Goal: Task Accomplishment & Management: Use online tool/utility

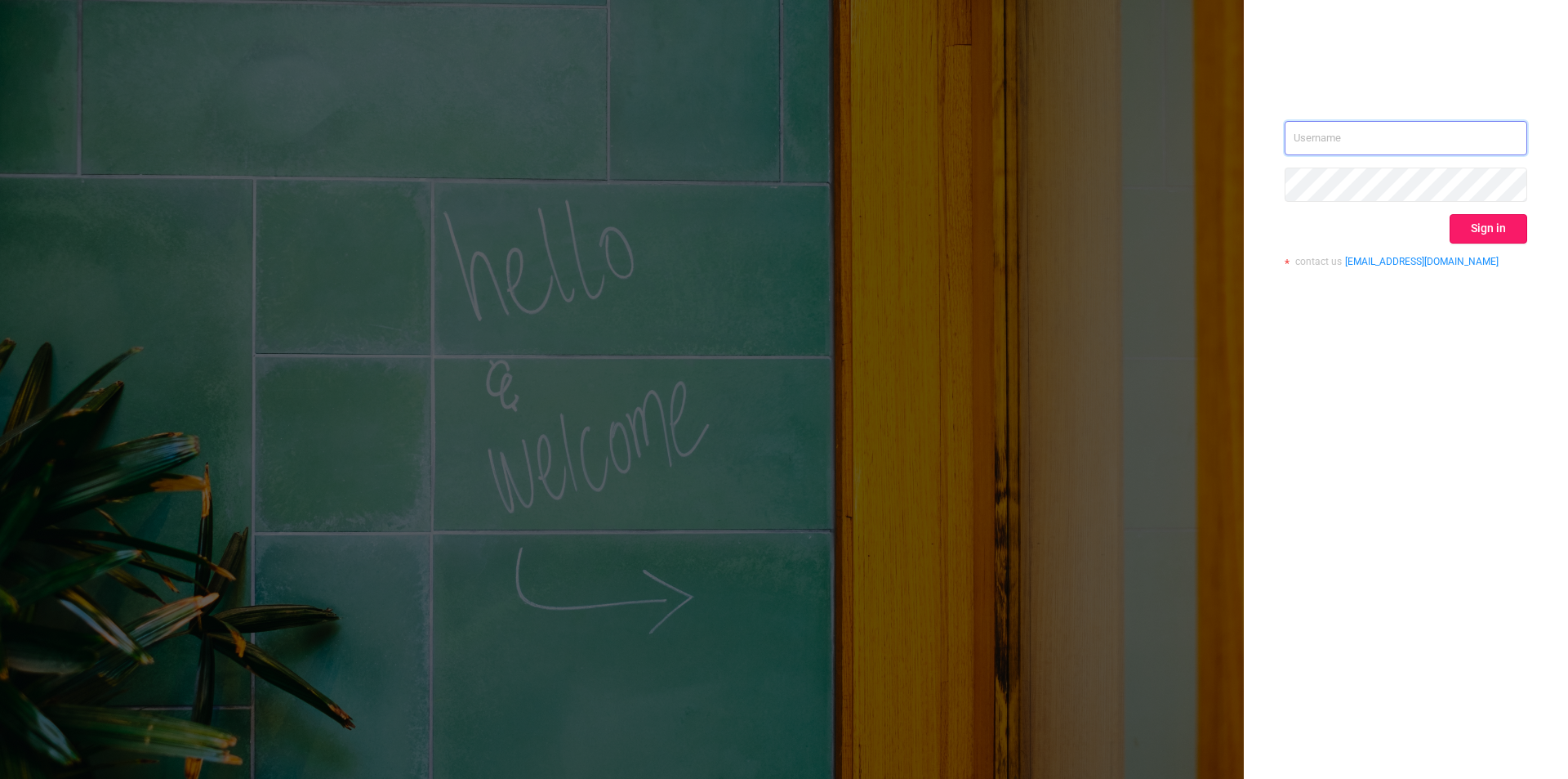
type input "[EMAIL_ADDRESS]"
click at [1513, 228] on button "Sign in" at bounding box center [1488, 228] width 78 height 29
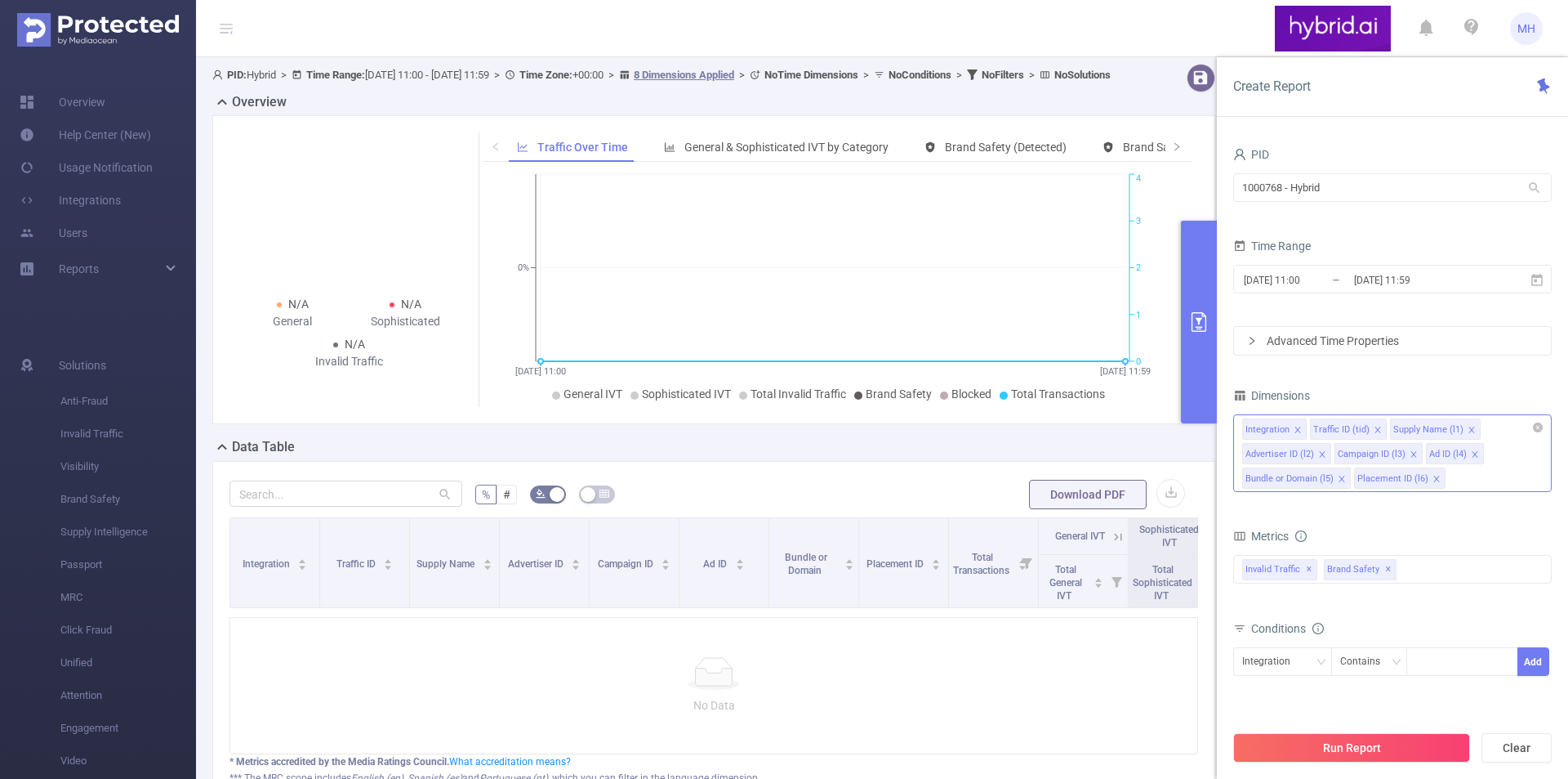
click at [1296, 431] on icon "icon: close" at bounding box center [1297, 429] width 5 height 5
click at [1306, 433] on icon "icon: close" at bounding box center [1310, 429] width 8 height 8
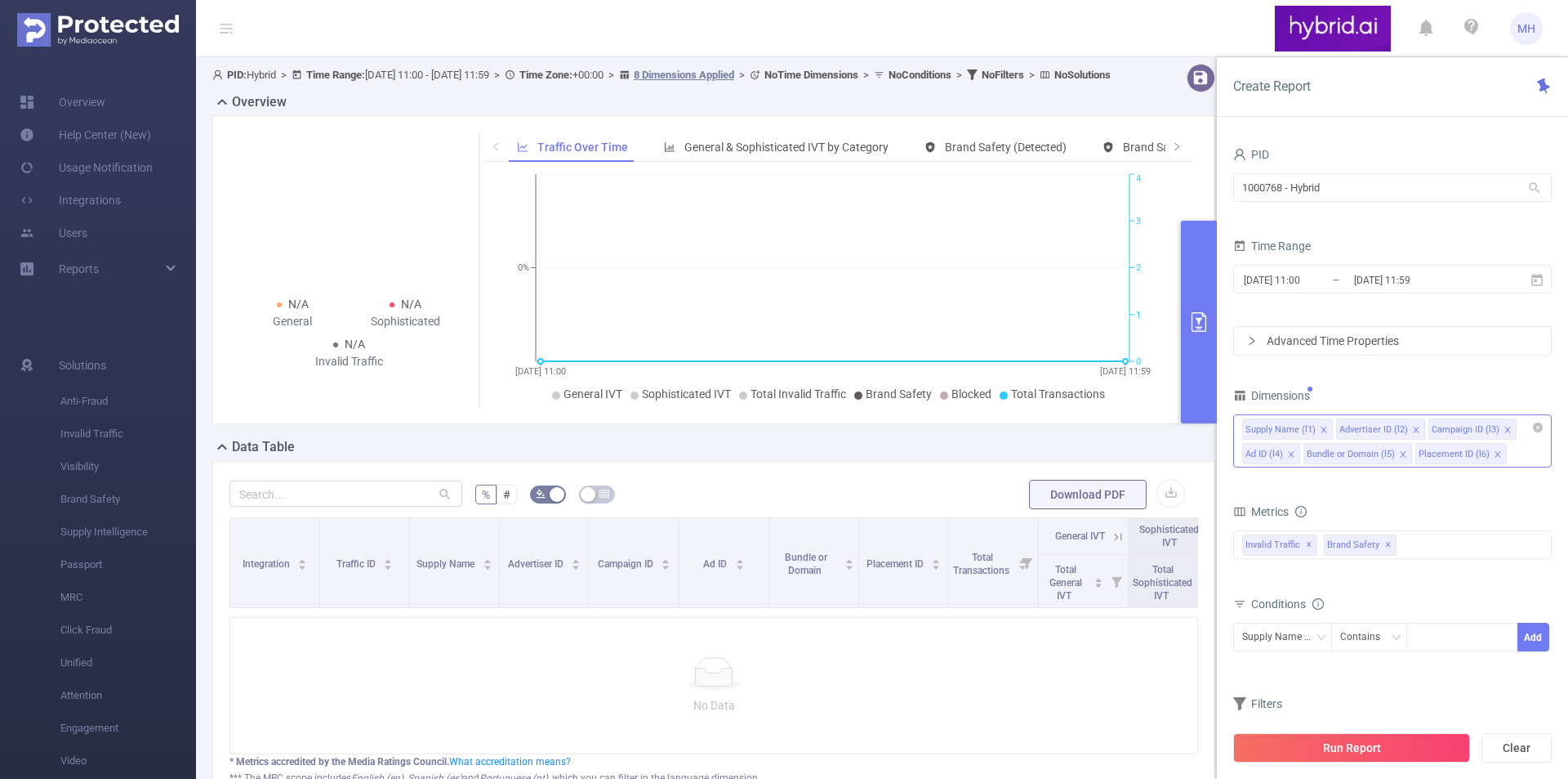
click at [1322, 428] on icon "icon: close" at bounding box center [1324, 429] width 8 height 8
click at [1471, 431] on icon "icon: close" at bounding box center [1475, 429] width 8 height 8
click at [1423, 637] on input at bounding box center [1419, 637] width 7 height 21
paste input "66ebdaa04d506e75346c695f"
type input "66ebdaa04d506e75346c695f"
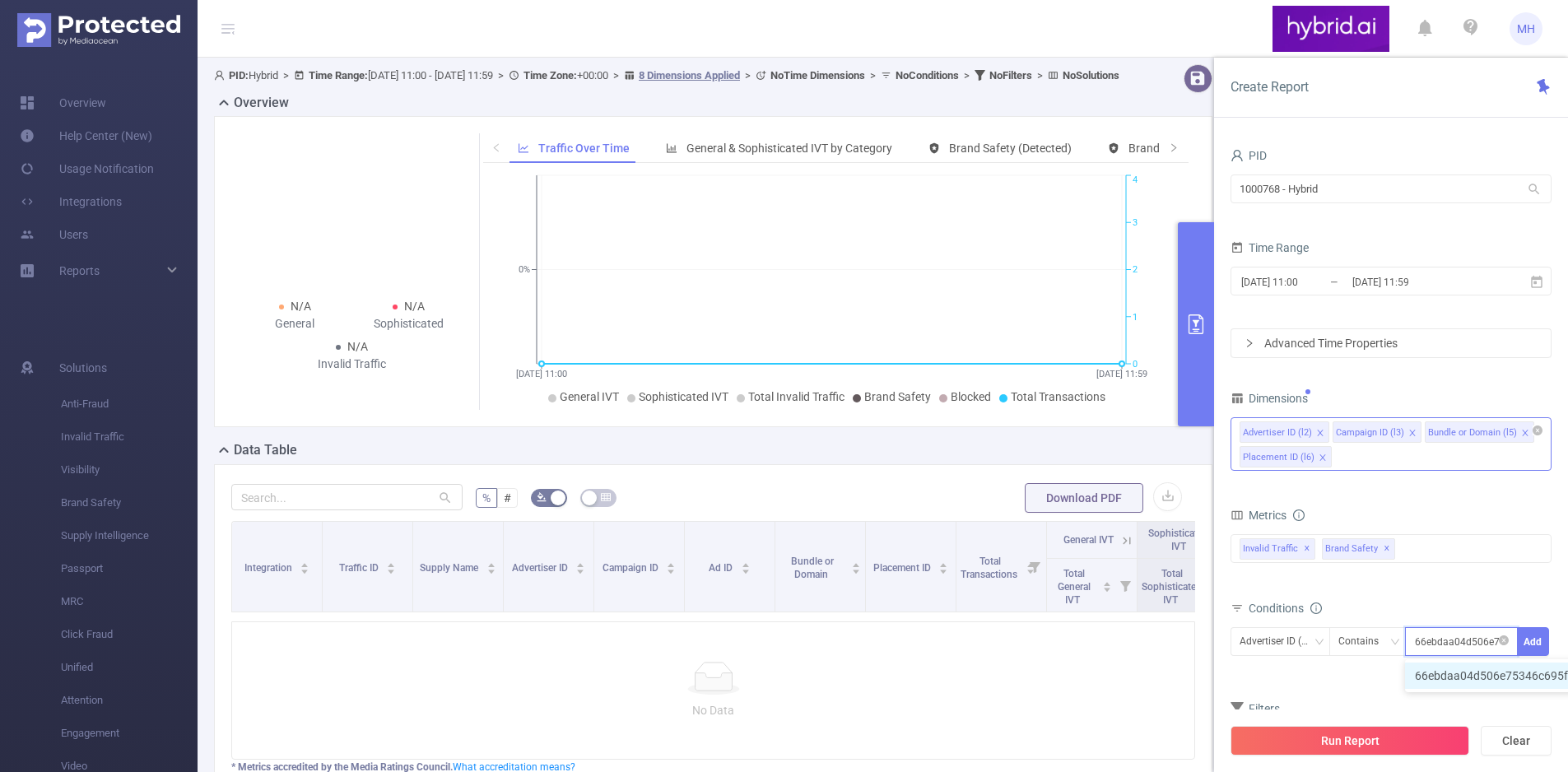
scroll to position [0, 37]
click at [1449, 673] on li "66ebdaa04d506e75346c695f" at bounding box center [1499, 675] width 189 height 26
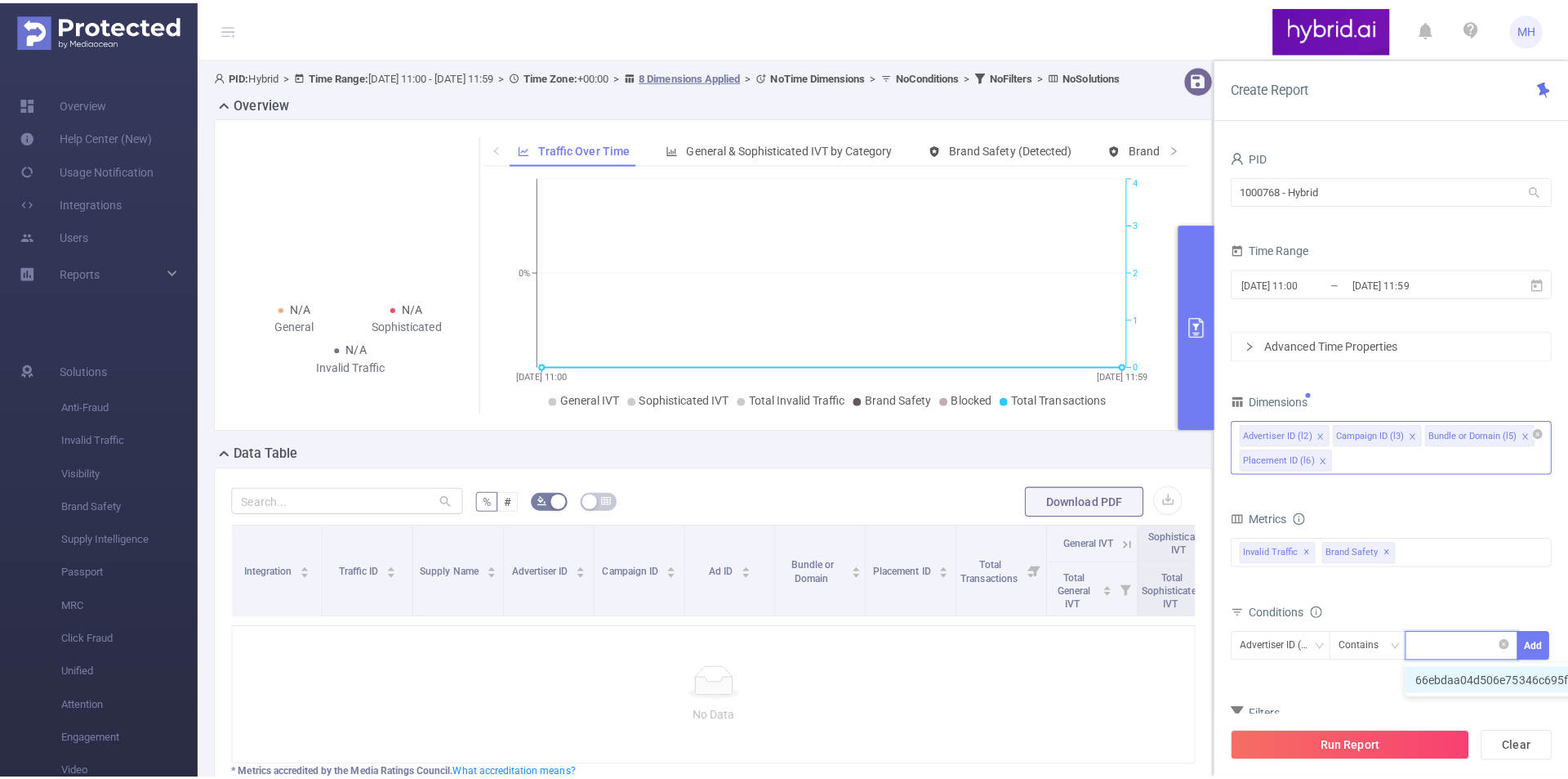
scroll to position [0, 0]
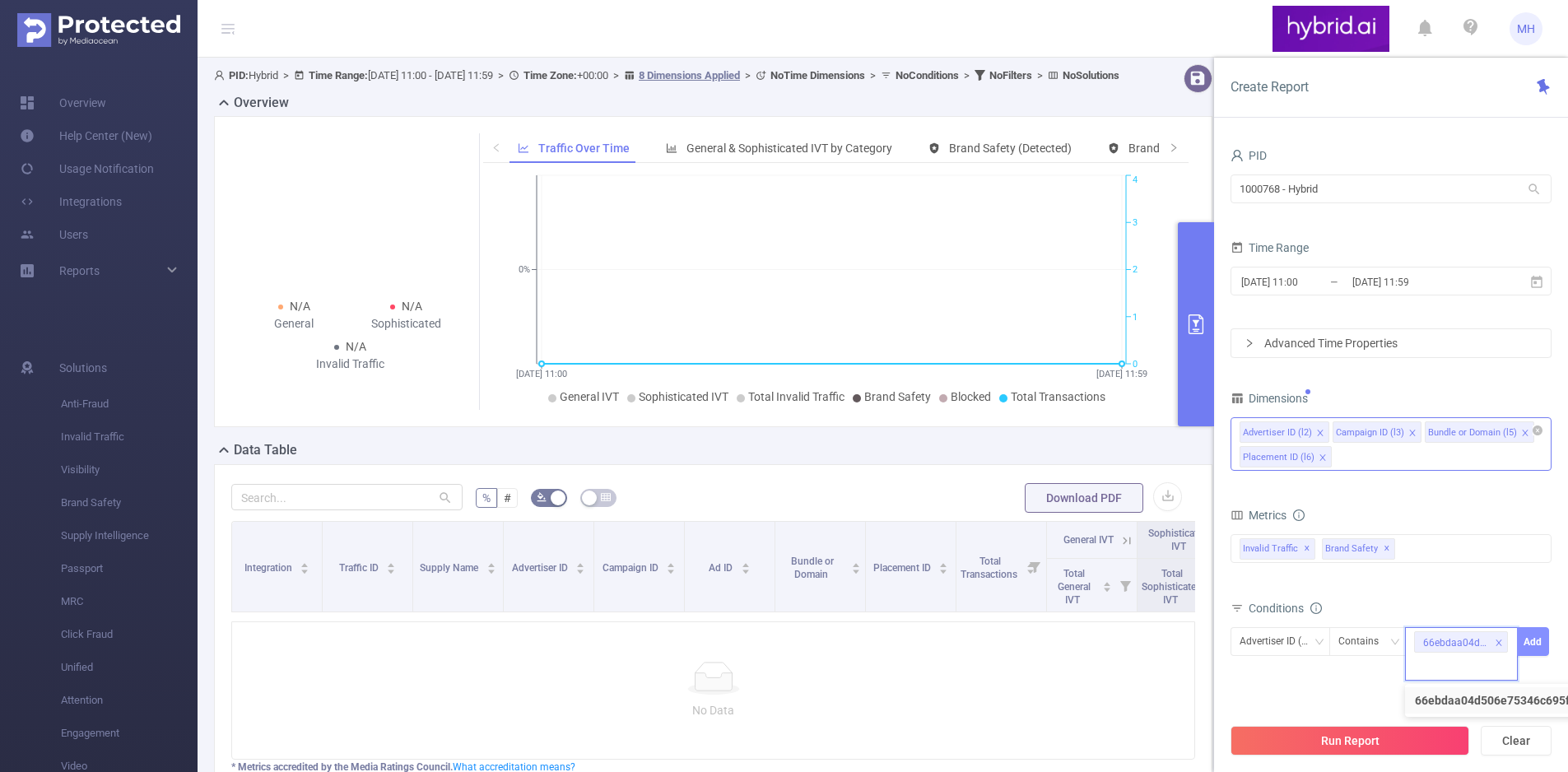
click at [1535, 641] on button "Add" at bounding box center [1532, 642] width 32 height 29
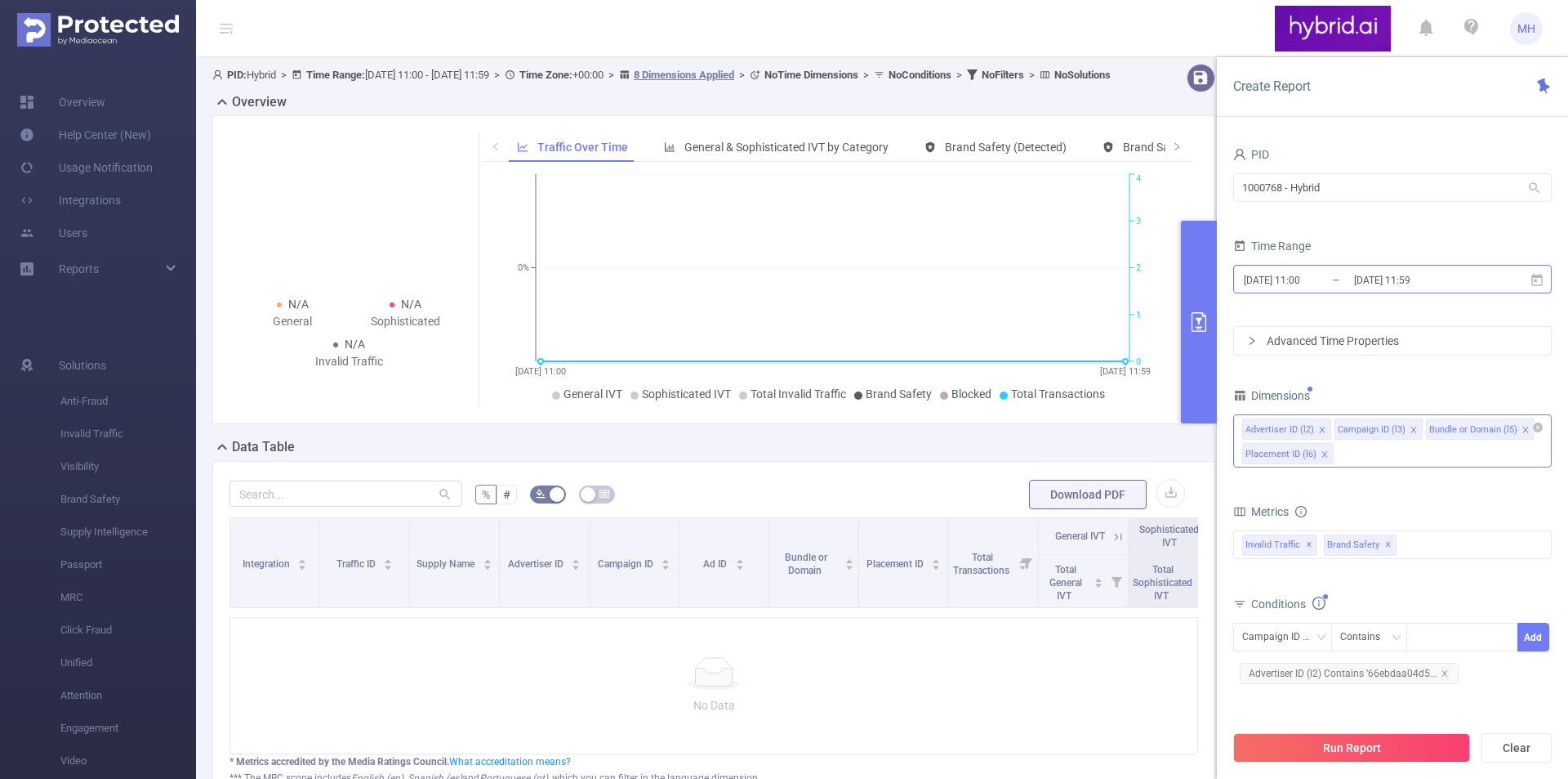
click at [1262, 277] on input "[DATE] 11:00" at bounding box center [1308, 280] width 132 height 22
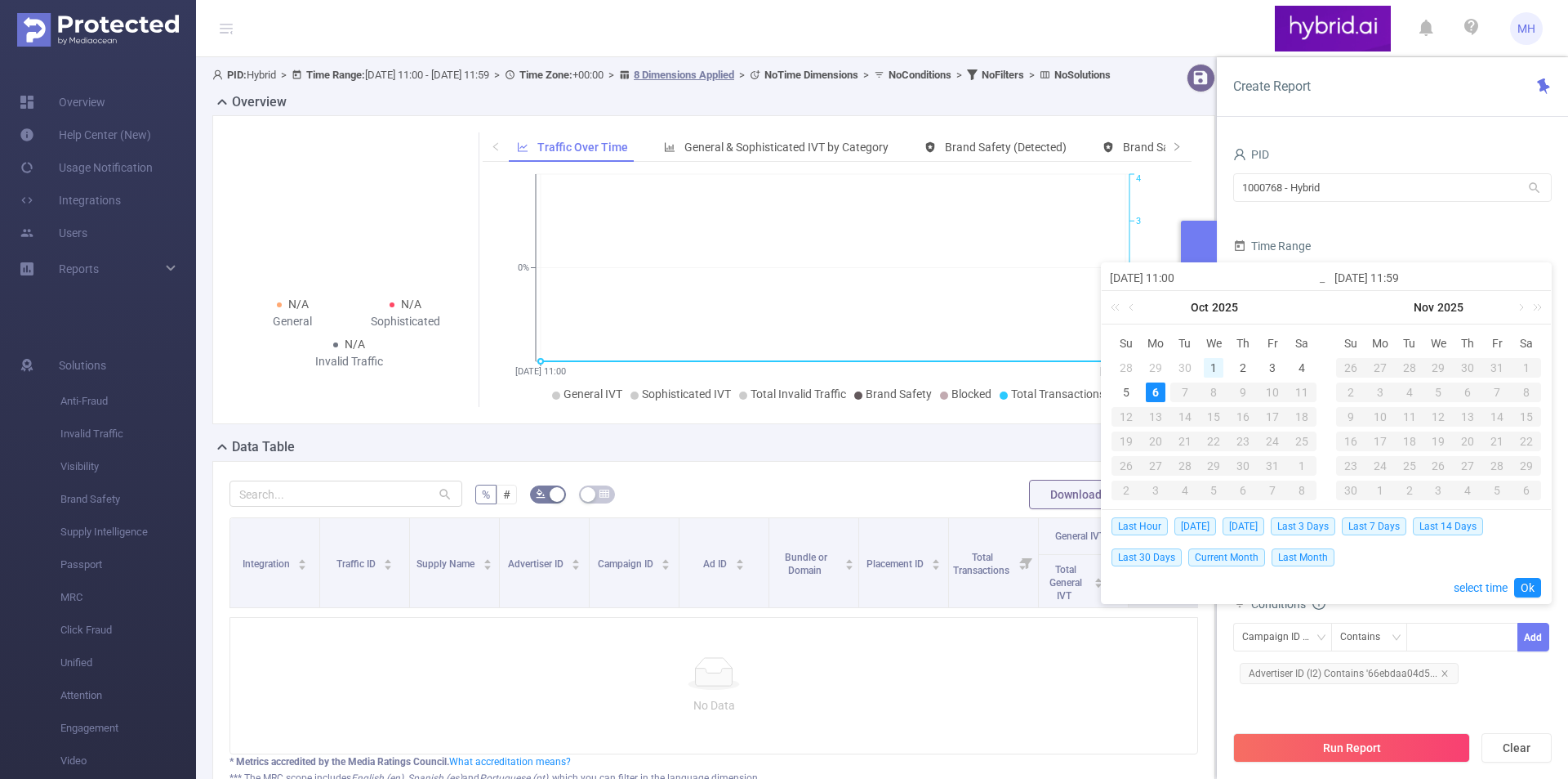
click at [1209, 363] on div "1" at bounding box center [1214, 368] width 20 height 20
click at [1157, 392] on div "6" at bounding box center [1156, 392] width 20 height 20
type input "[DATE] 11:00"
click at [1522, 583] on link "Ok" at bounding box center [1528, 588] width 27 height 20
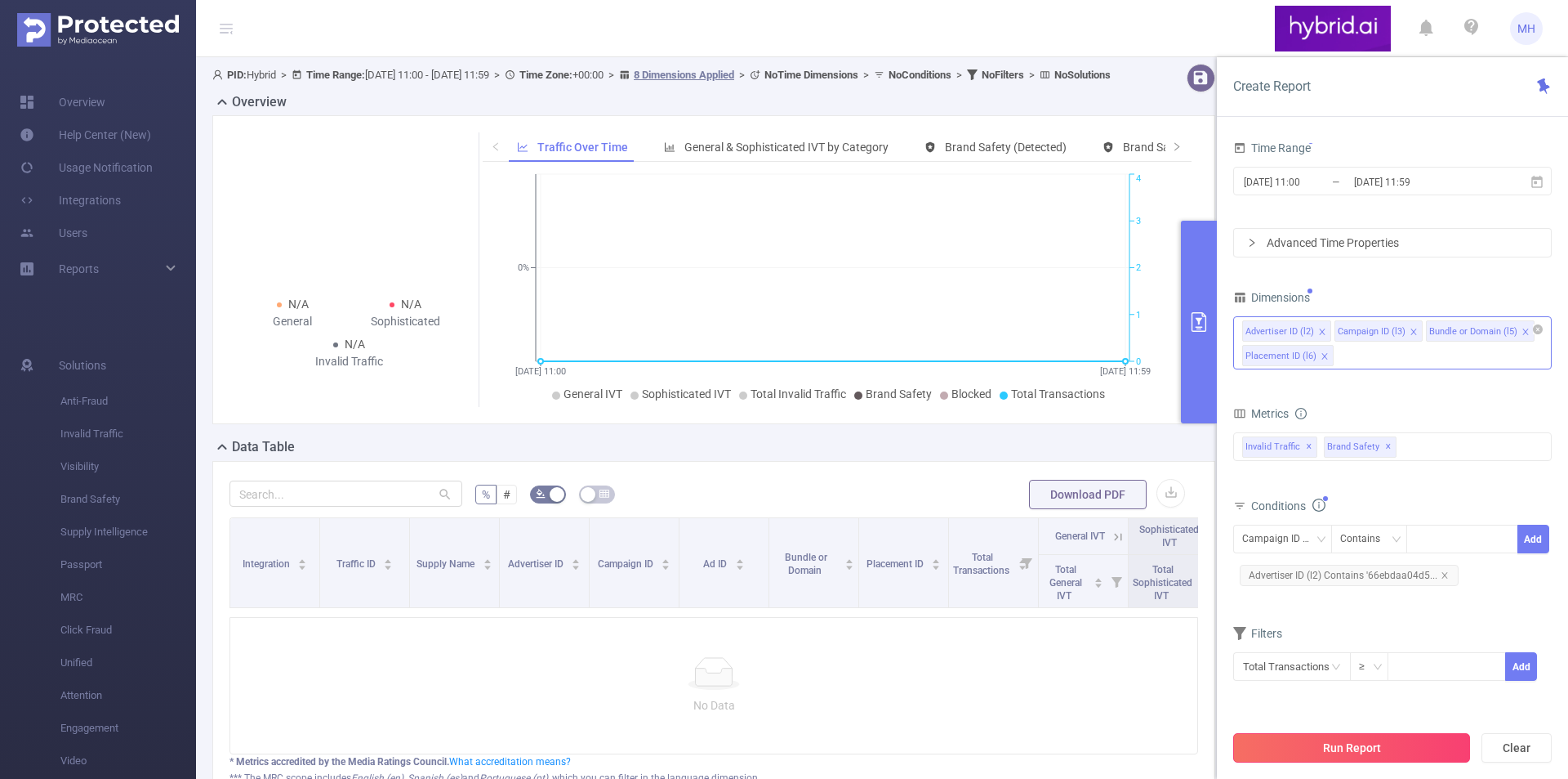
click at [1362, 743] on button "Run Report" at bounding box center [1352, 747] width 237 height 29
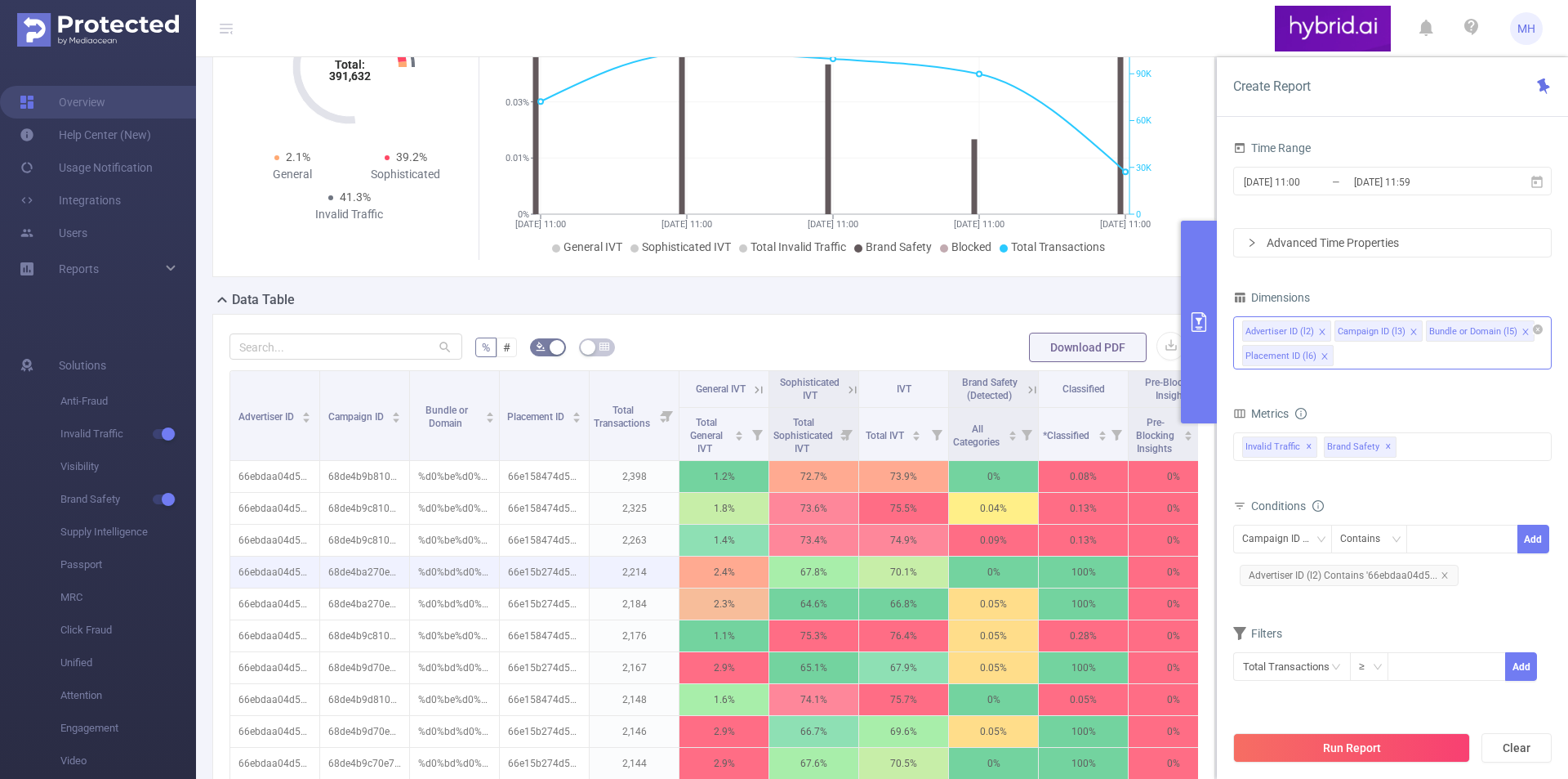
scroll to position [163, 0]
click at [1207, 107] on div "Total: 391,632 Total: 391,632 2.1% General 39.2% Sophisticated 41.3% Invalid Tr…" at bounding box center [713, 121] width 1016 height 309
click at [1112, 292] on div "Data Table" at bounding box center [721, 300] width 1016 height 23
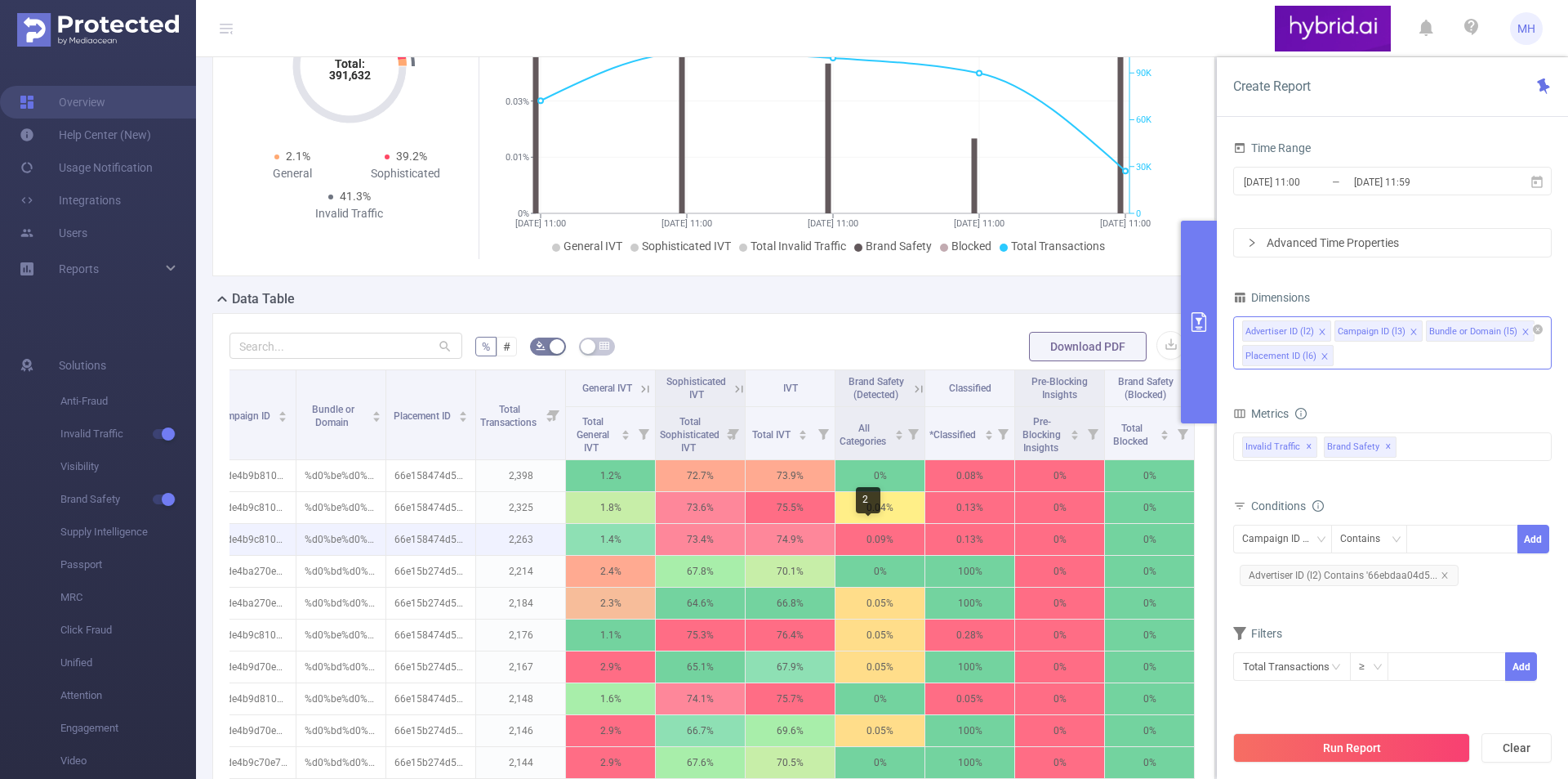
scroll to position [0, 126]
click at [1201, 322] on icon "primary" at bounding box center [1200, 322] width 20 height 20
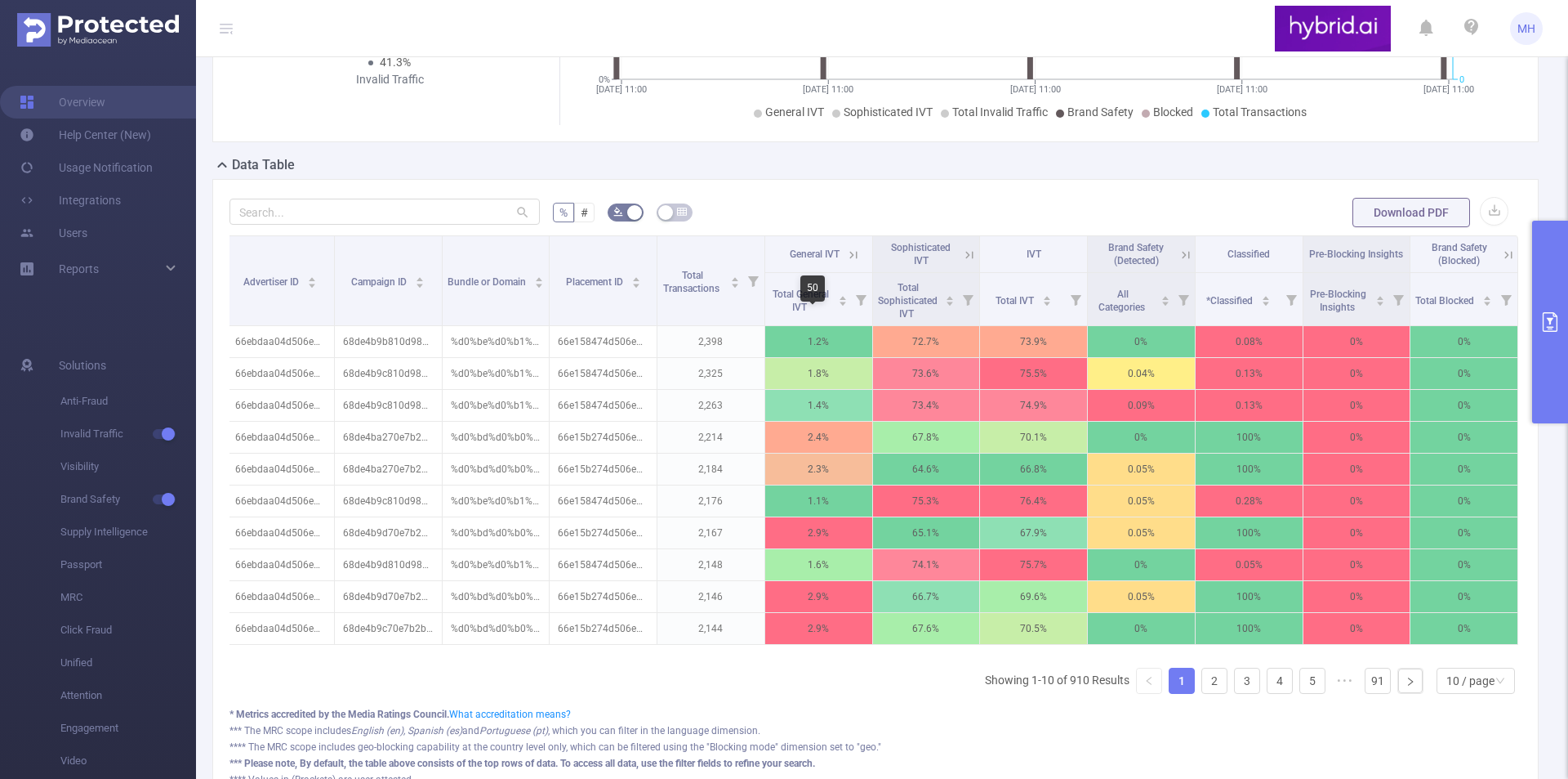
scroll to position [275, 0]
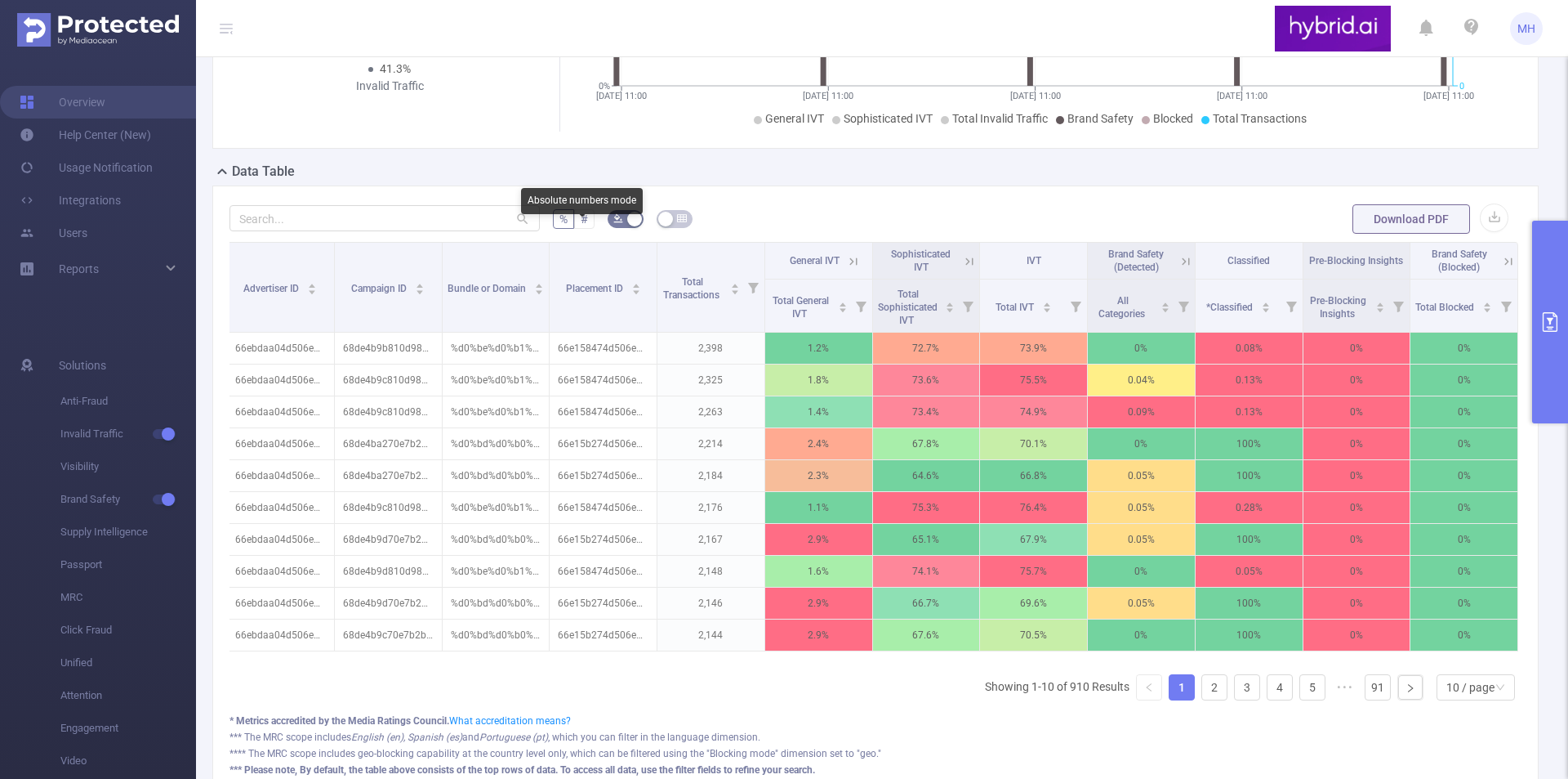
click at [583, 226] on span "#" at bounding box center [584, 219] width 7 height 13
click at [580, 223] on input "#" at bounding box center [580, 223] width 0 height 0
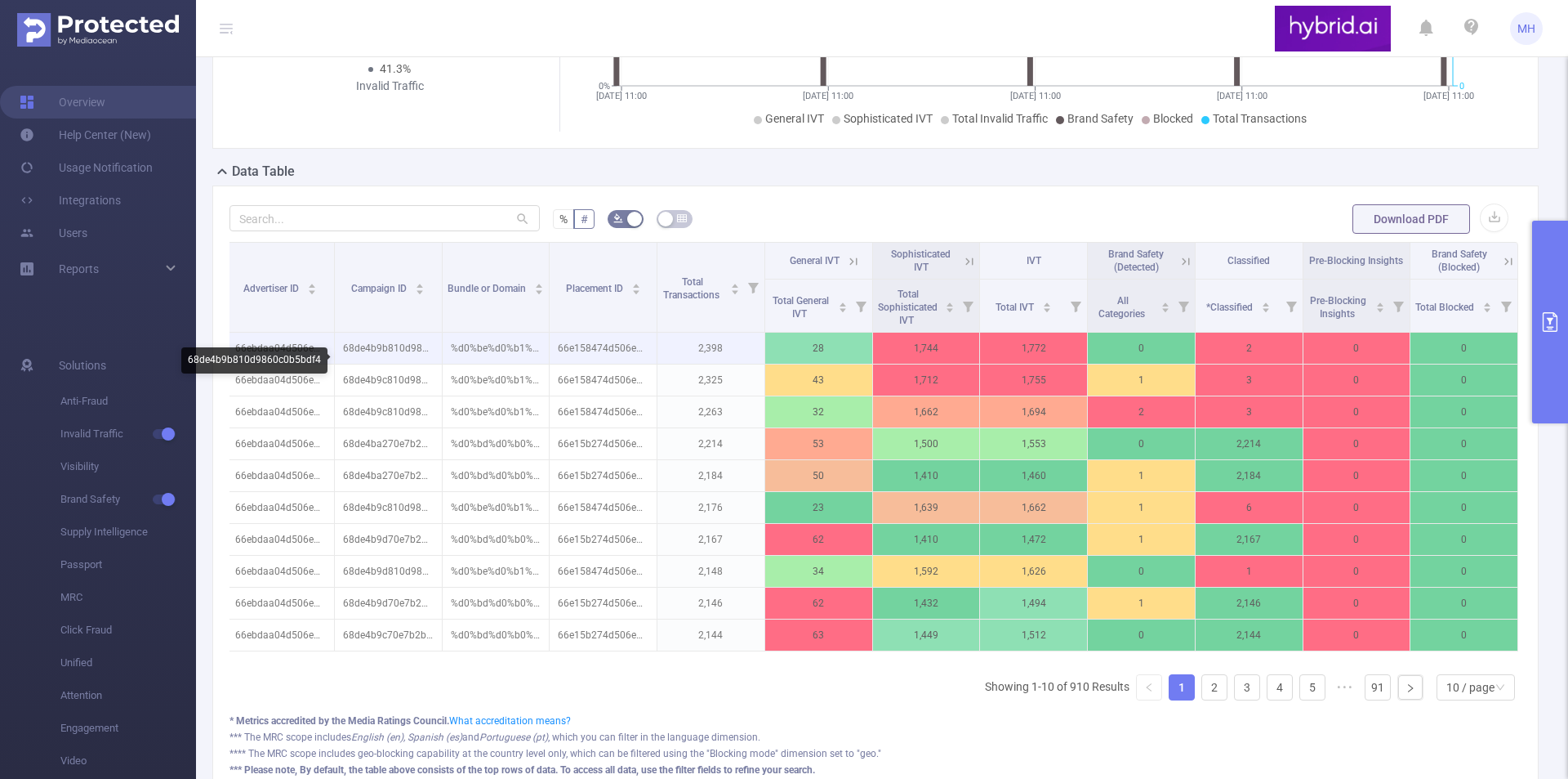
click at [377, 363] on p "68de4b9b810d9860c0b5bdf4" at bounding box center [388, 348] width 107 height 31
copy p "68de4b9b810d9860c0b5bdf4"
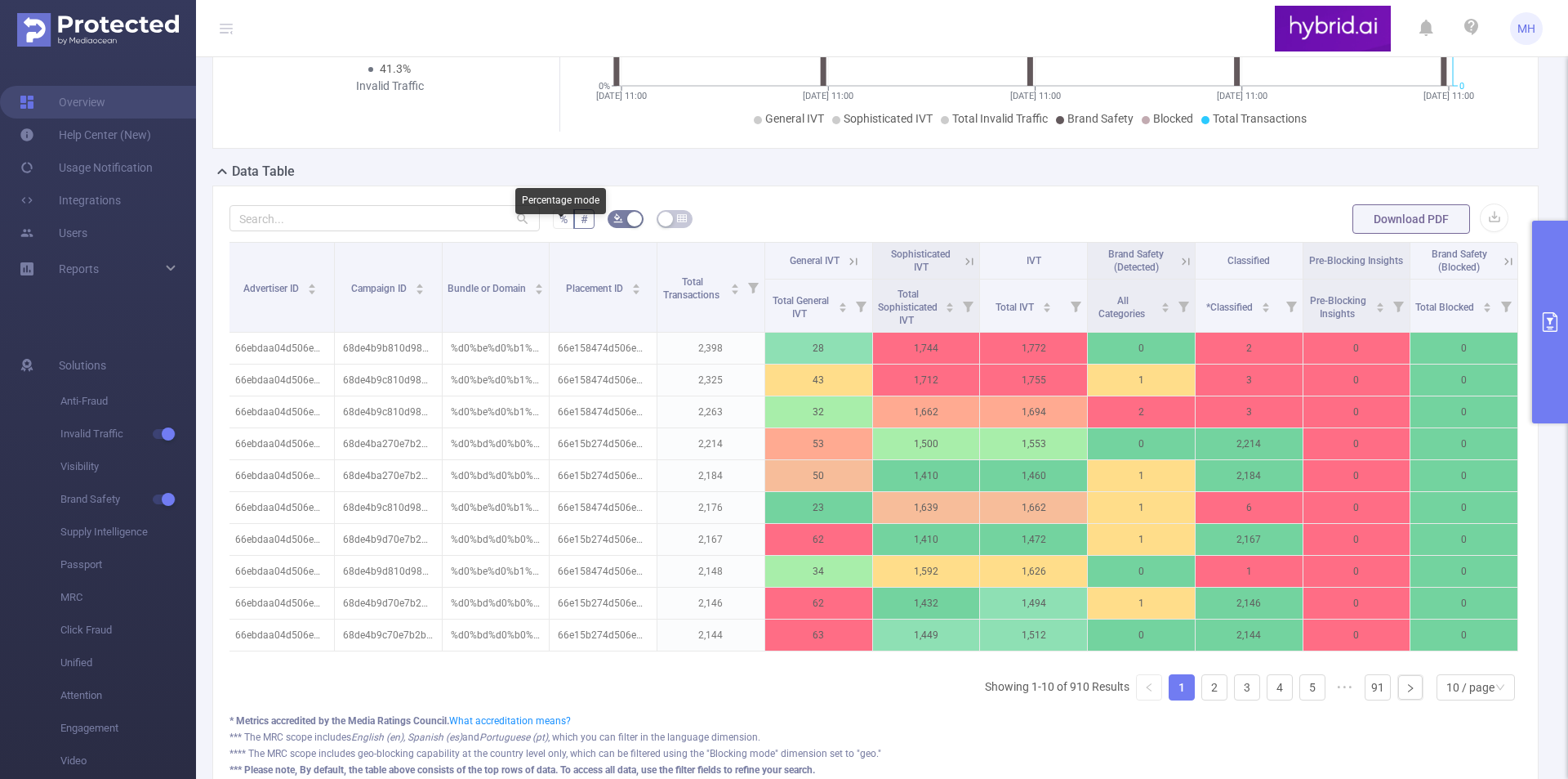
click at [564, 226] on span "%" at bounding box center [563, 219] width 8 height 13
click at [559, 223] on input "%" at bounding box center [559, 223] width 0 height 0
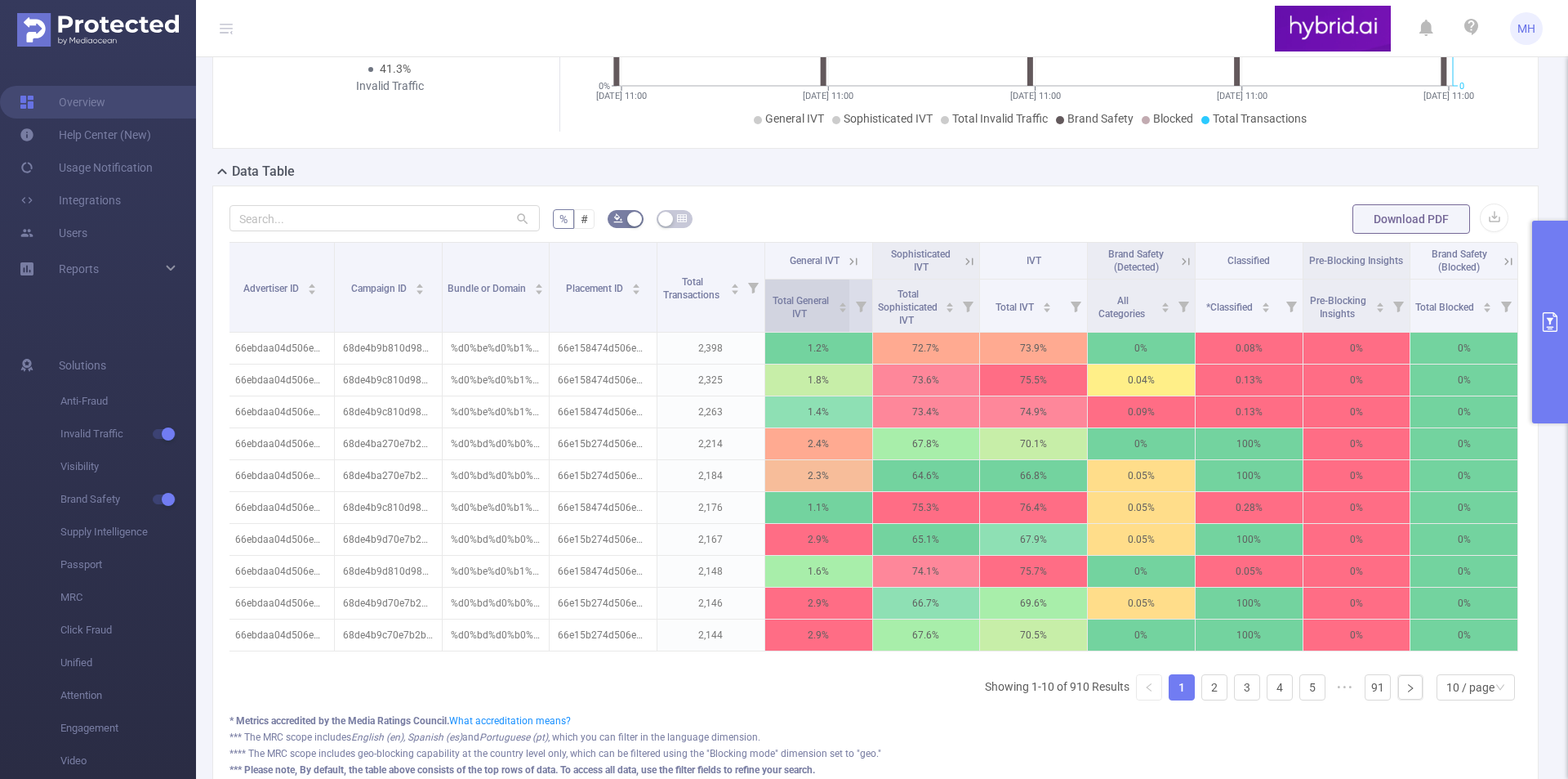
click at [838, 314] on icon "icon: caret-down" at bounding box center [843, 310] width 9 height 9
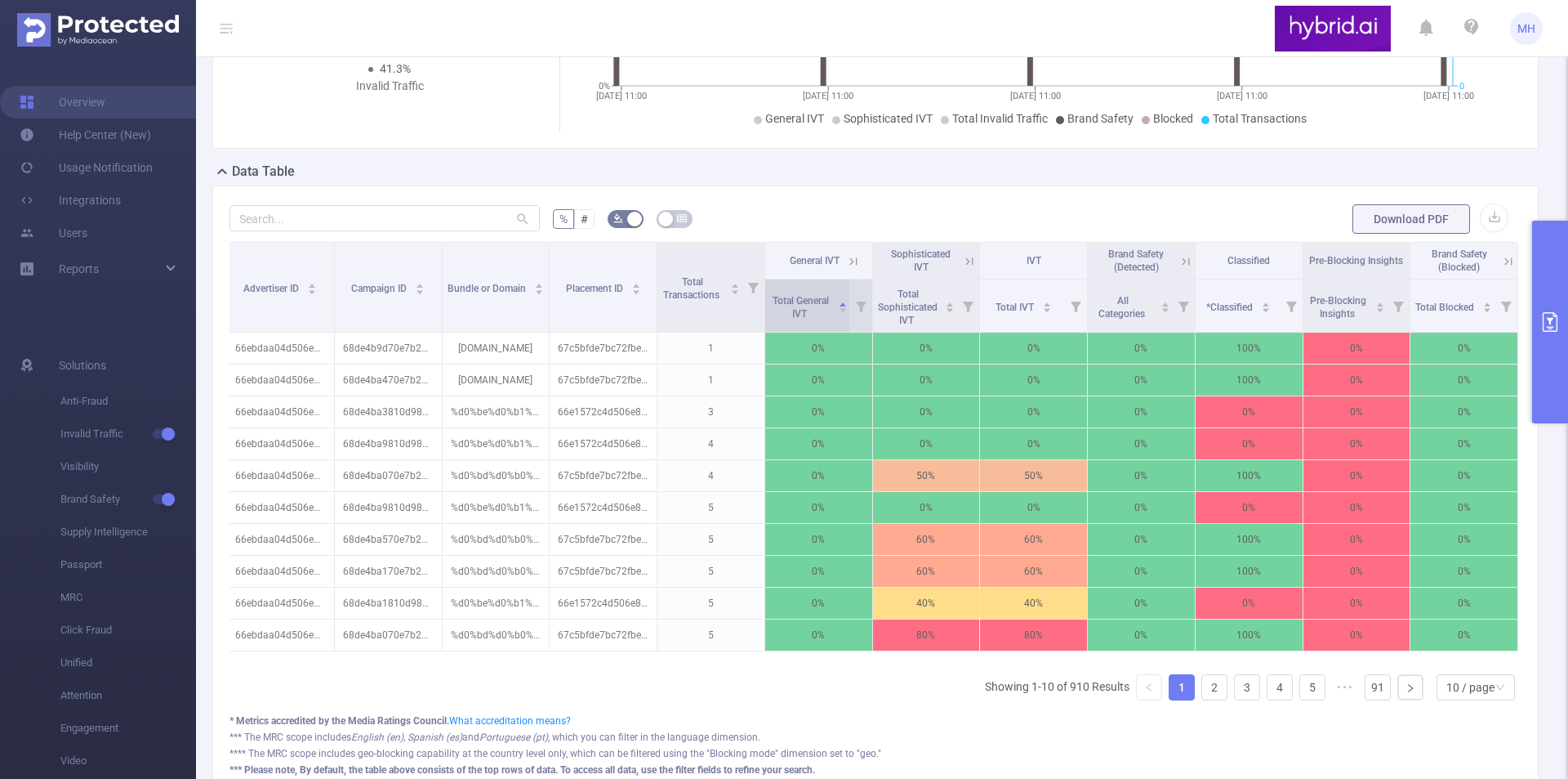
click at [838, 314] on icon "icon: caret-down" at bounding box center [843, 310] width 9 height 9
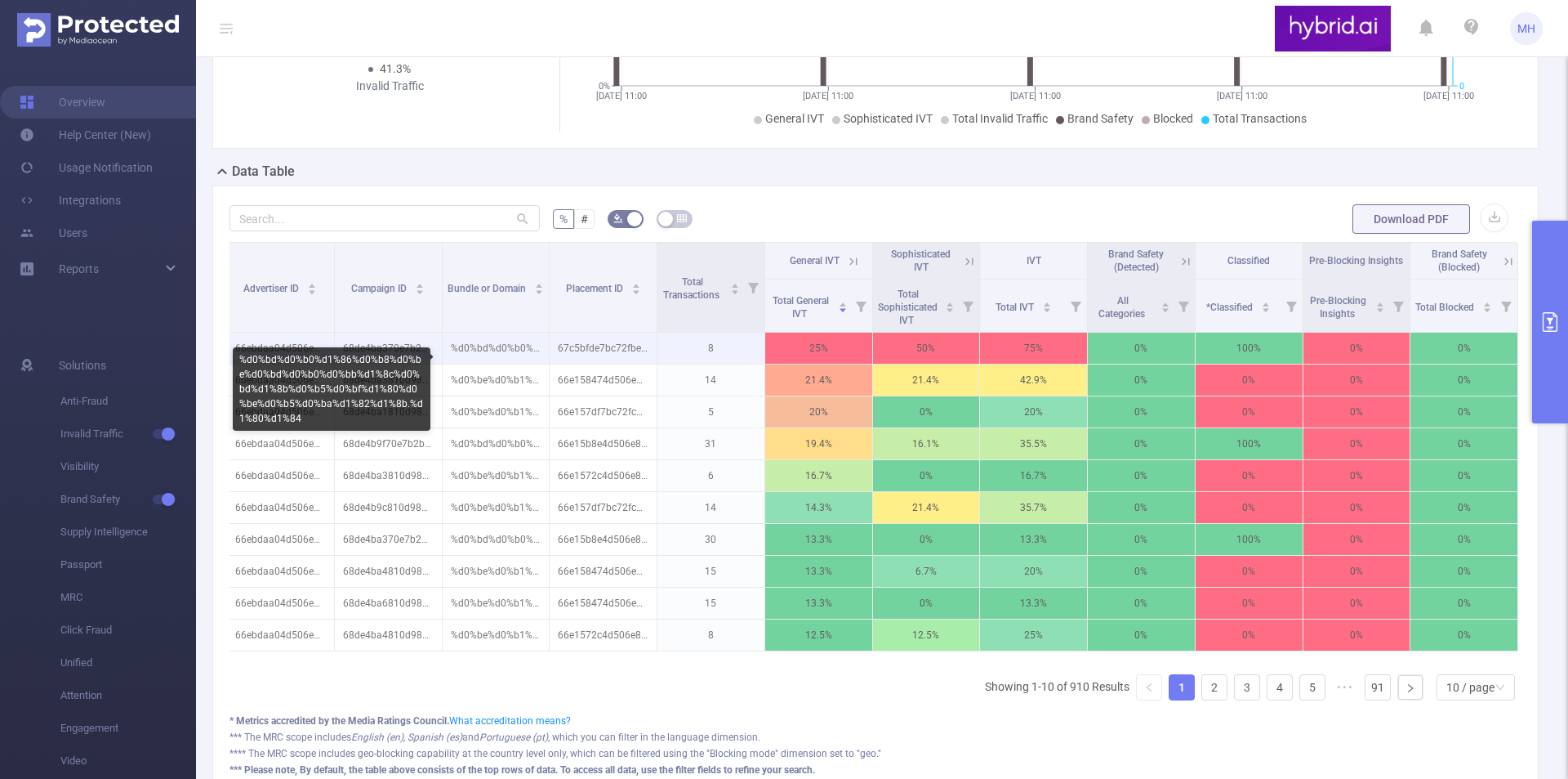
click at [492, 358] on p "%d0%bd%d0%b0%d1%86%d0%b8%d0%be%d0%bd%d0%b0%d0%bb%d1%8c%d0%bd%d1%8b%d0%b5%d0%bf%…" at bounding box center [496, 348] width 107 height 31
copy p "%d0%bd%d0%b0%d1%86%d0%b8%d0%be%d0%bd%d0%b0%d0%bb%d1%8c%d0%bd%d1%8b%d0%b5%d0%bf%…"
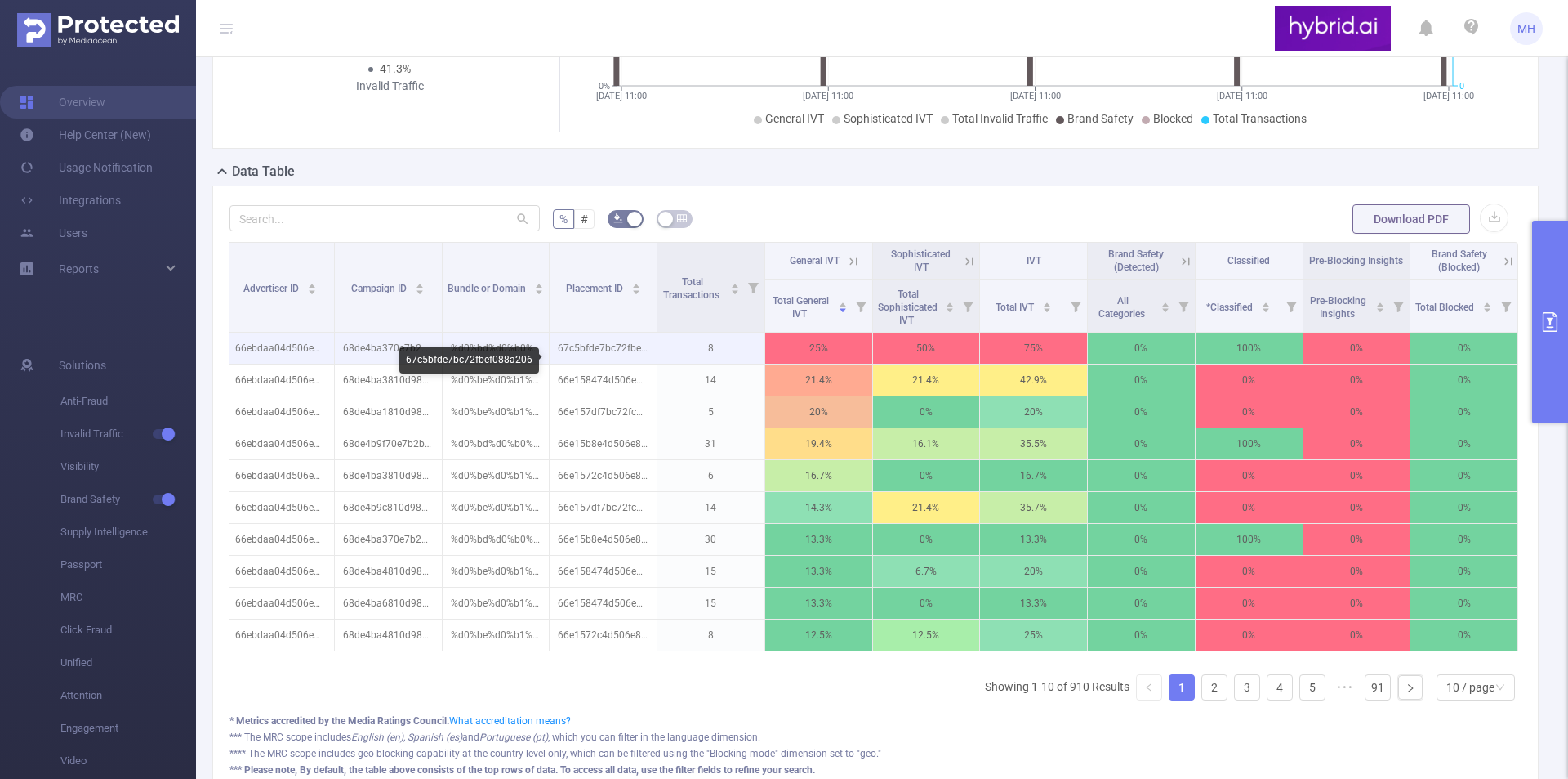
click at [573, 363] on p "67c5bfde7bc72fbef088a206" at bounding box center [603, 348] width 107 height 31
copy p "67c5bfde7bc72fbef088a206"
click at [840, 230] on form "% # Download PDF" at bounding box center [875, 219] width 1292 height 33
click at [1222, 211] on div "% # Download PDF Advertiser ID Campaign ID Bundle or Domain Placement ID Total …" at bounding box center [875, 499] width 1326 height 627
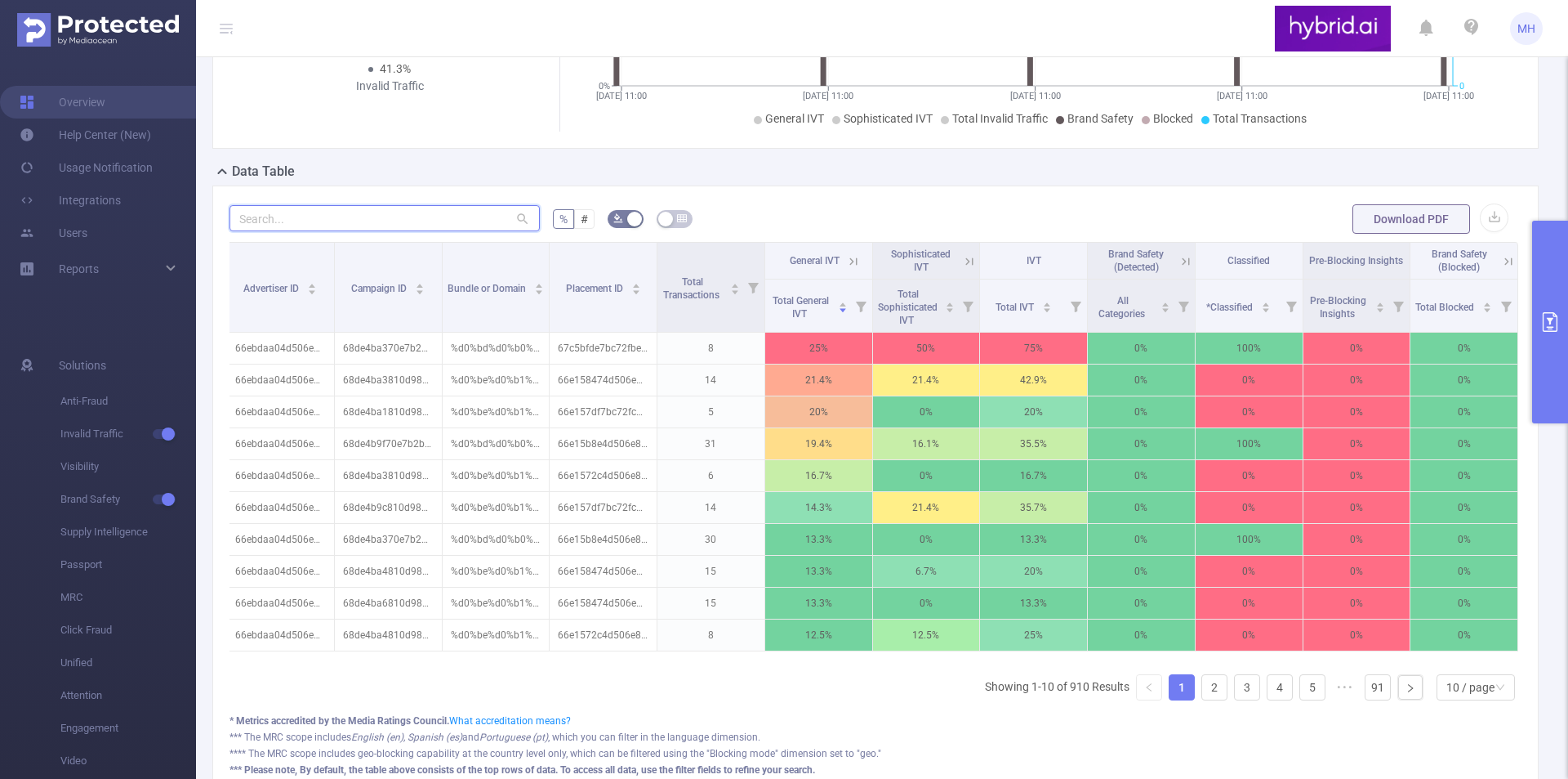
click at [425, 231] on input "text" at bounding box center [385, 217] width 311 height 26
paste input "66d583914d506edc1c908c03"
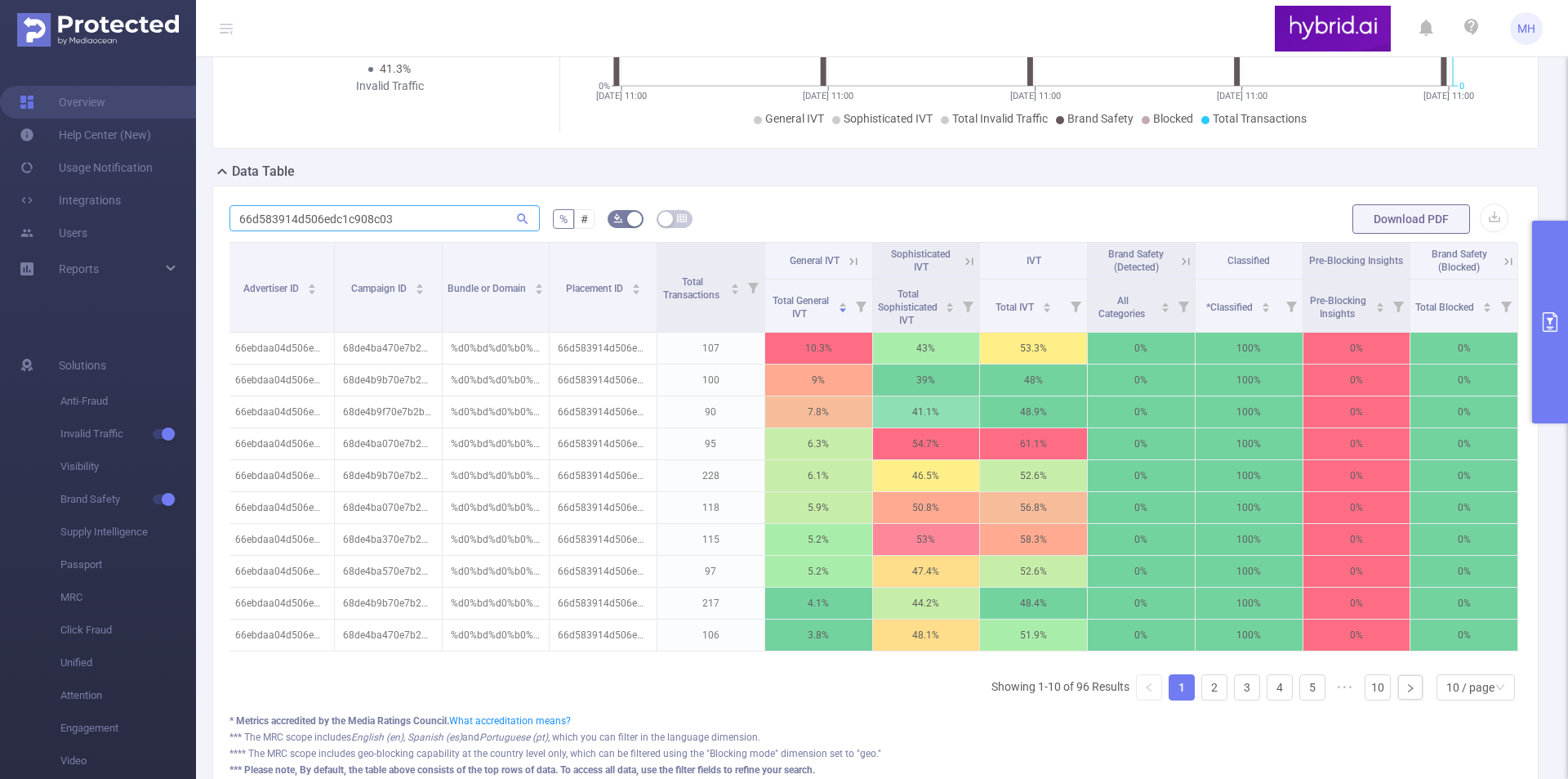
click at [521, 224] on icon at bounding box center [522, 218] width 11 height 11
click at [770, 231] on form "66d583914d506edc1c908c03 % # Download PDF" at bounding box center [875, 219] width 1292 height 33
click at [405, 358] on p "68de4ba470e7b2bf642e7bb9" at bounding box center [388, 348] width 107 height 31
copy p "68de4ba470e7b2bf642e7bb9"
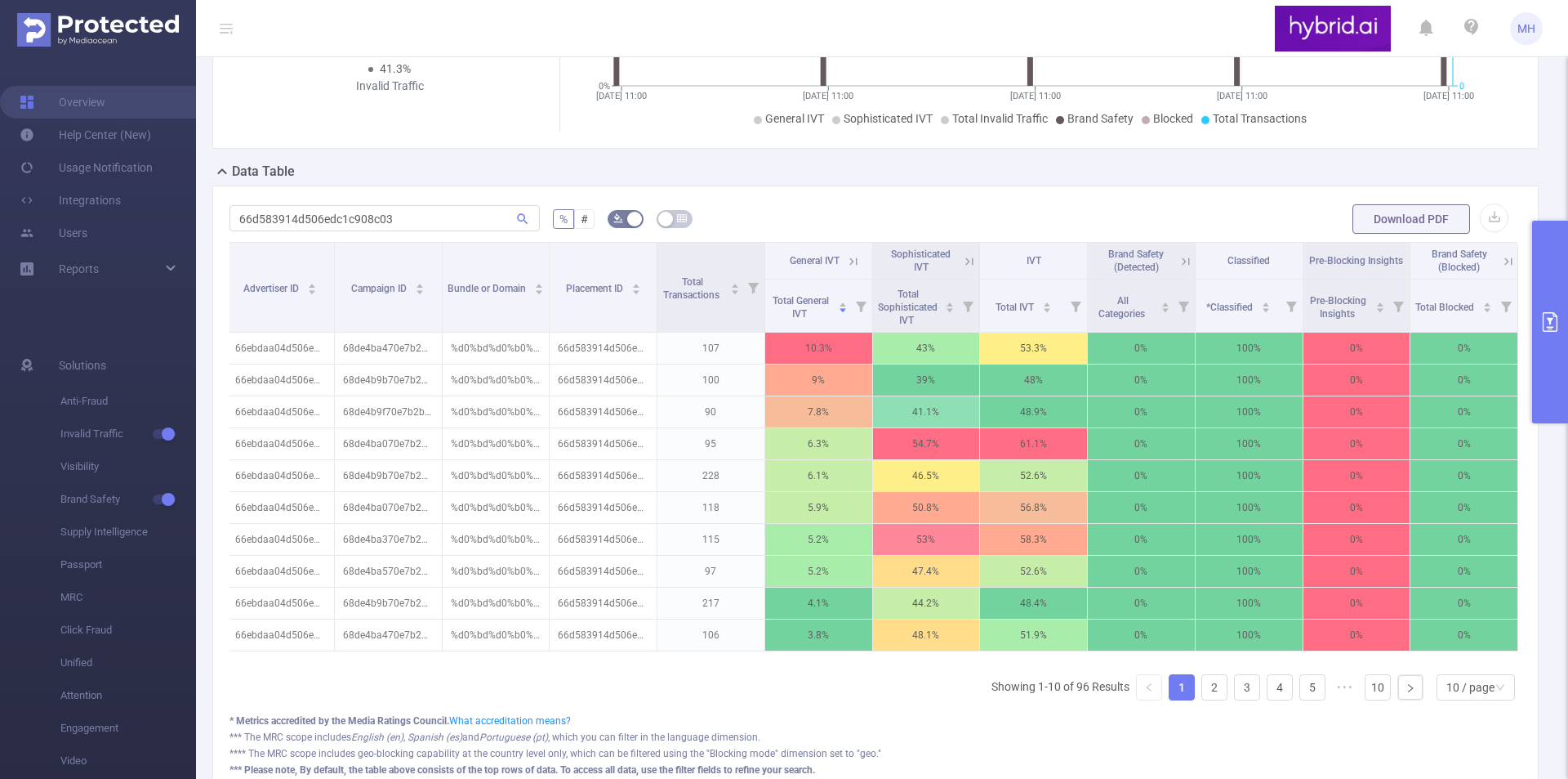
click at [851, 210] on div "66d583914d506edc1c908c03 % # Download PDF Advertiser ID Campaign ID Bundle or D…" at bounding box center [875, 499] width 1326 height 627
click at [368, 226] on input "66d583914d506edc1c908c03" at bounding box center [385, 217] width 311 height 26
paste input "8de4ba070e7b2bf642e7b7f"
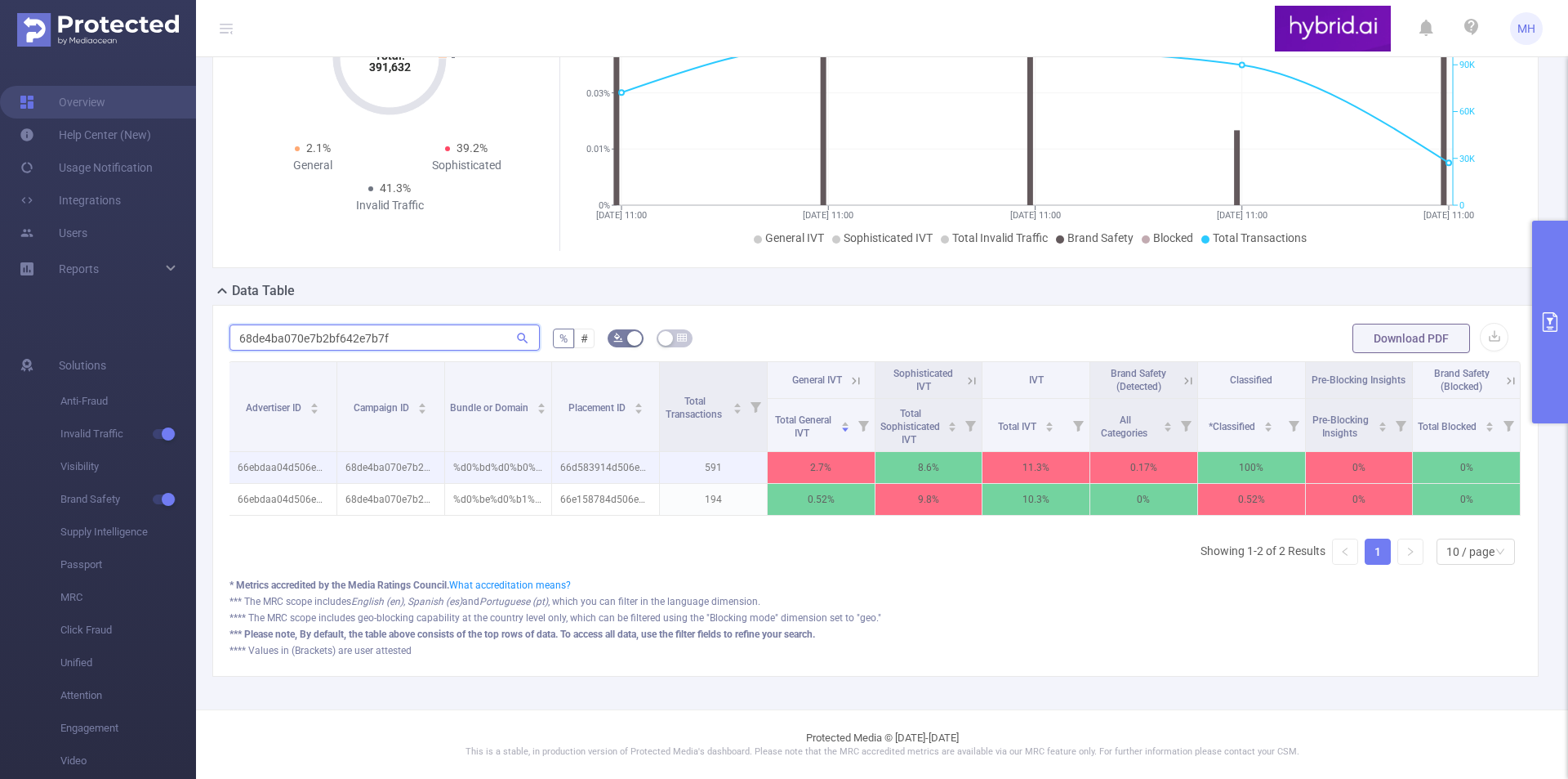
scroll to position [0, 0]
type input "68de4ba070e7b2bf642e7b7f"
click at [360, 324] on input "68de4ba070e7b2bf642e7b7f" at bounding box center [385, 337] width 311 height 26
click at [517, 331] on icon at bounding box center [522, 338] width 14 height 14
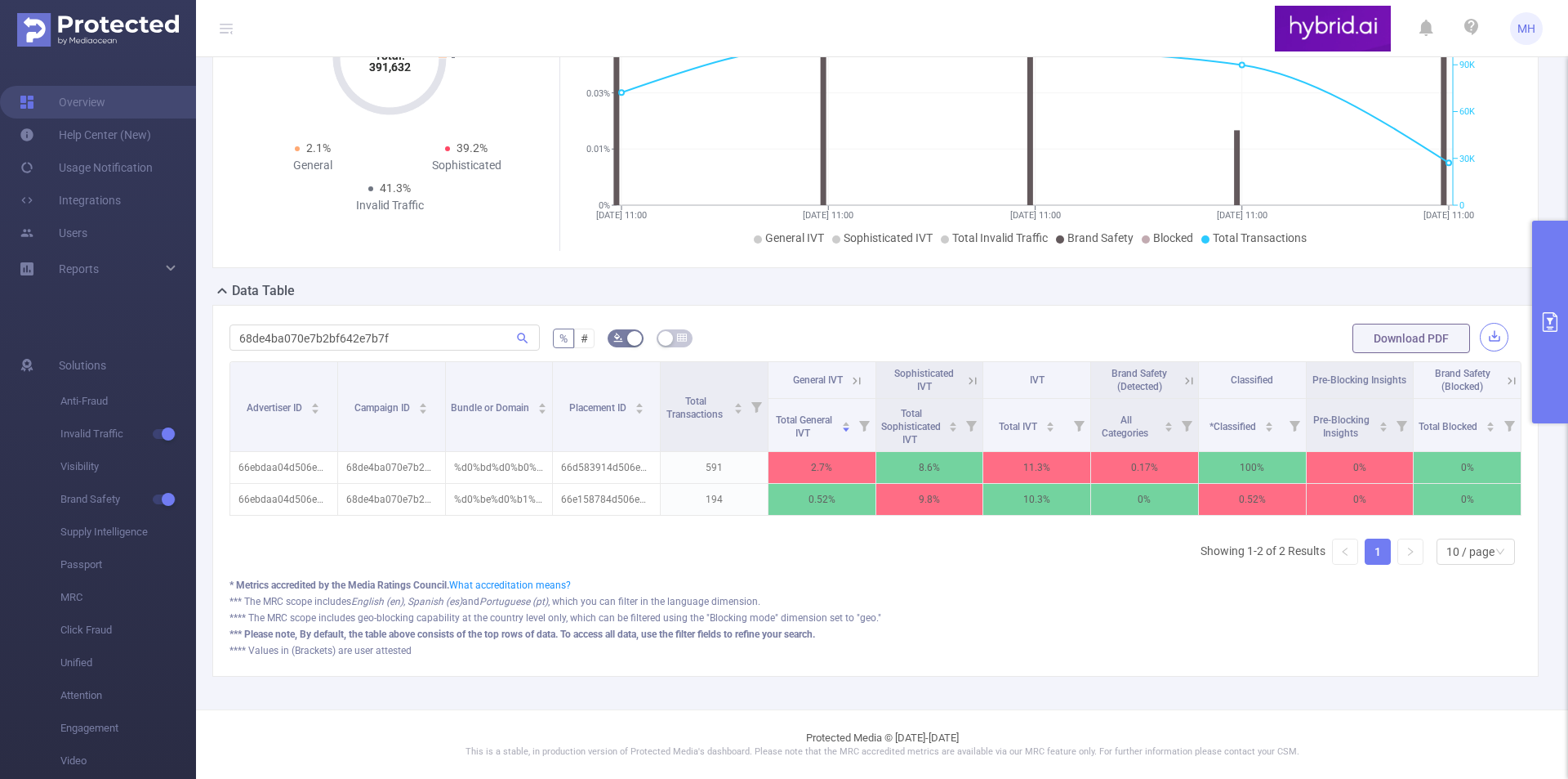
click at [1480, 330] on button "button" at bounding box center [1495, 337] width 29 height 29
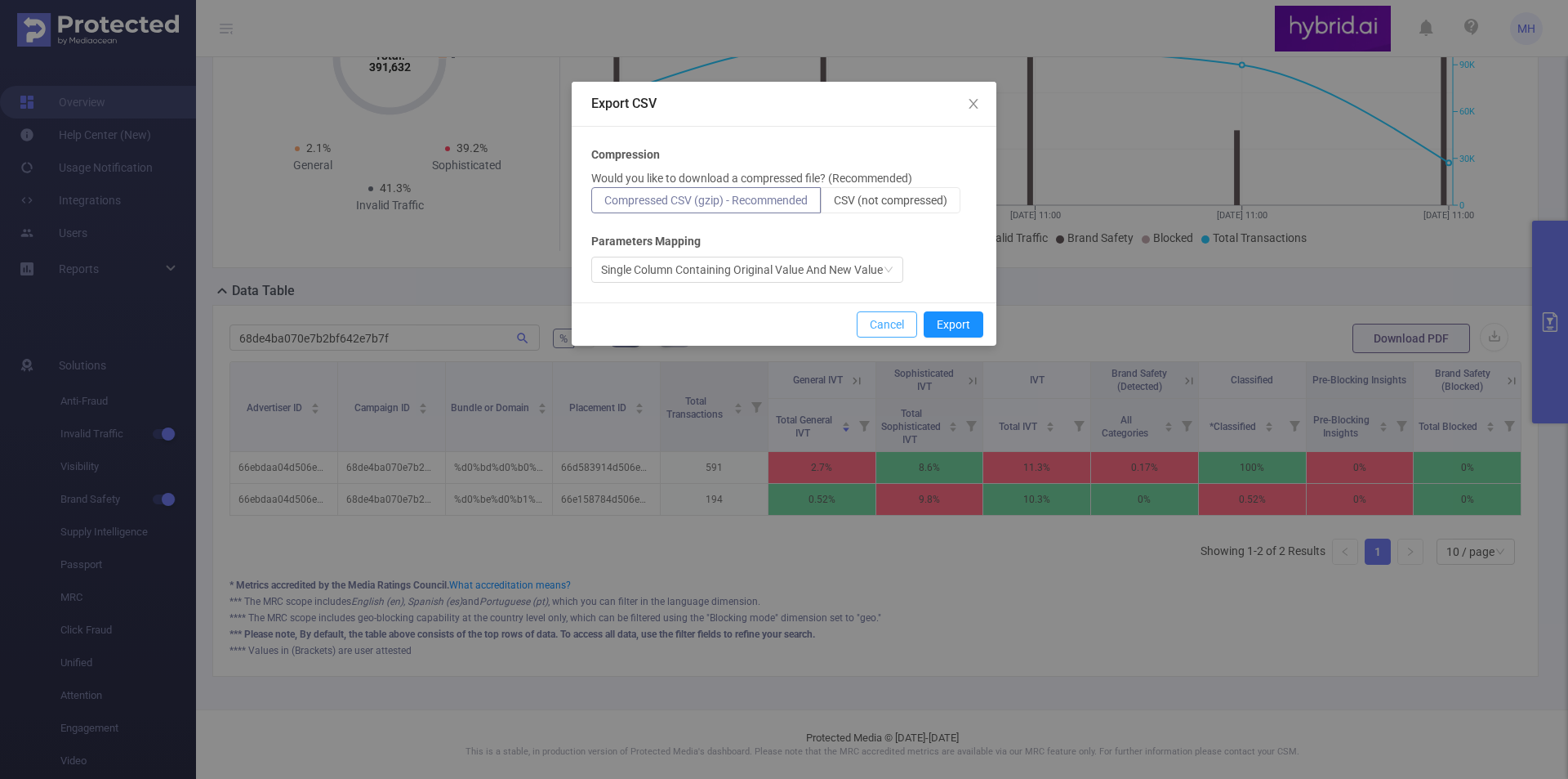
click at [897, 316] on button "Cancel" at bounding box center [886, 324] width 61 height 26
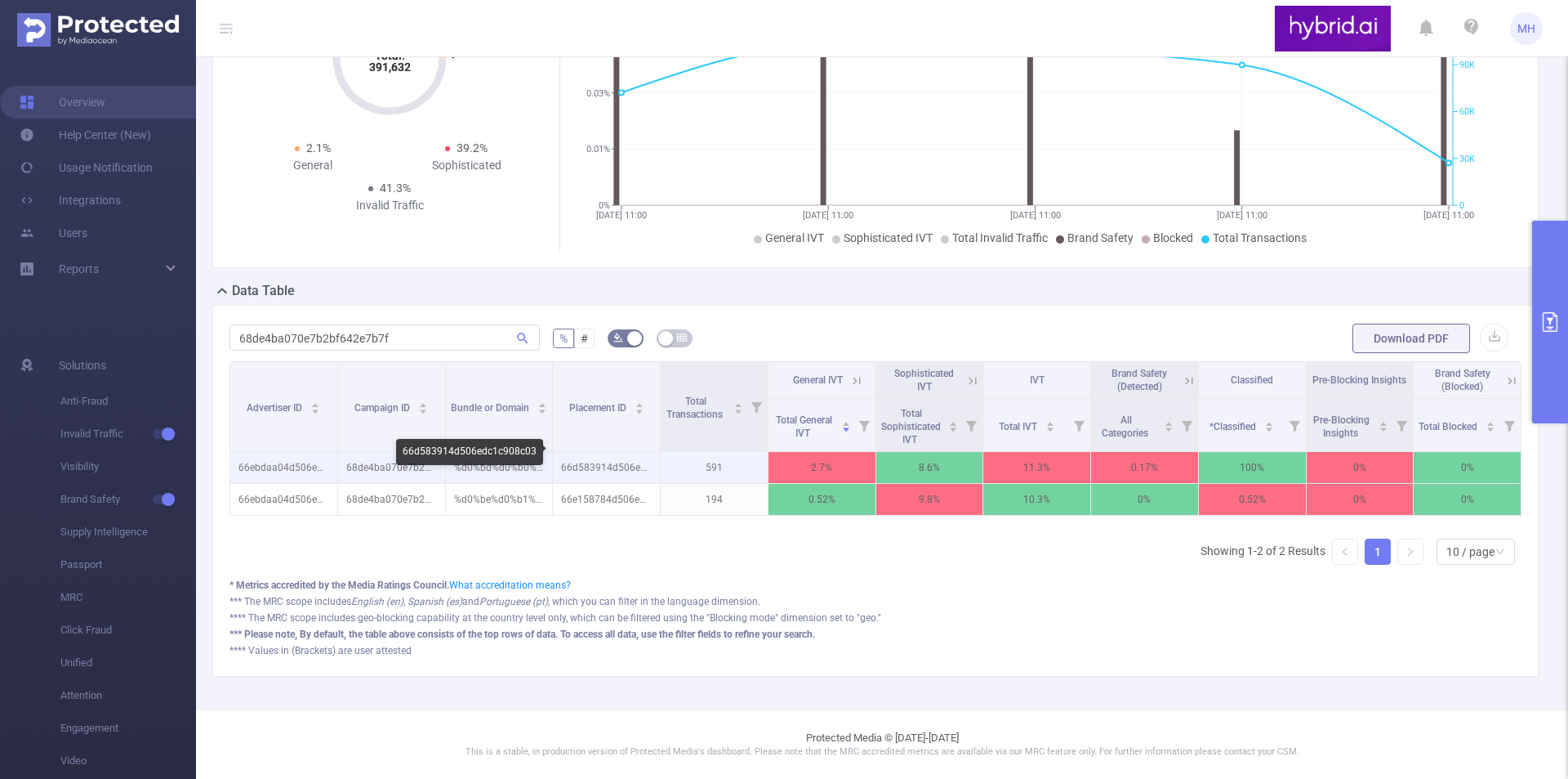
click at [606, 455] on p "66d583914d506edc1c908c03" at bounding box center [607, 467] width 107 height 31
copy p "66d583914d506edc1c908c03"
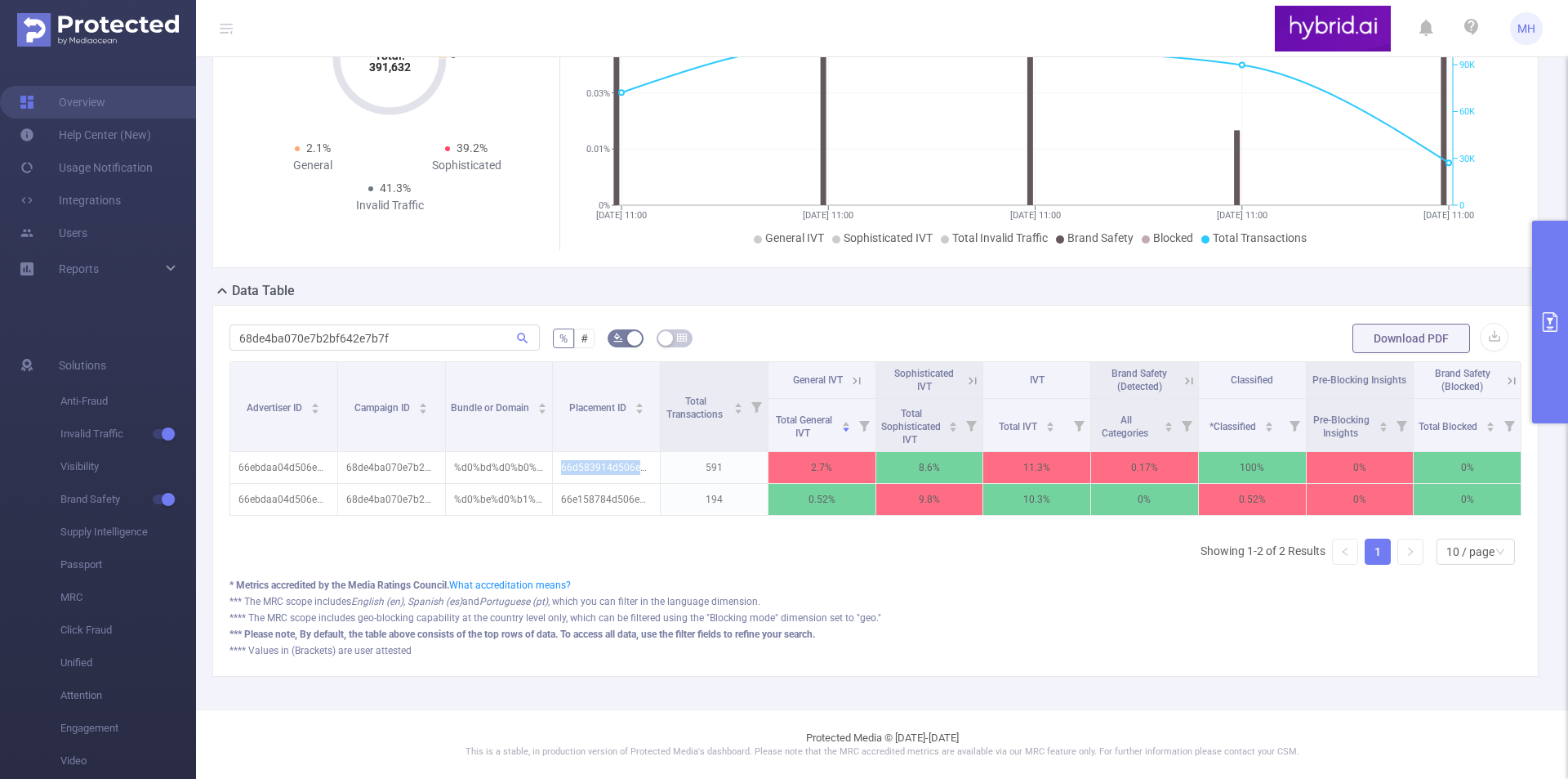
click at [1553, 351] on button "primary" at bounding box center [1550, 322] width 36 height 203
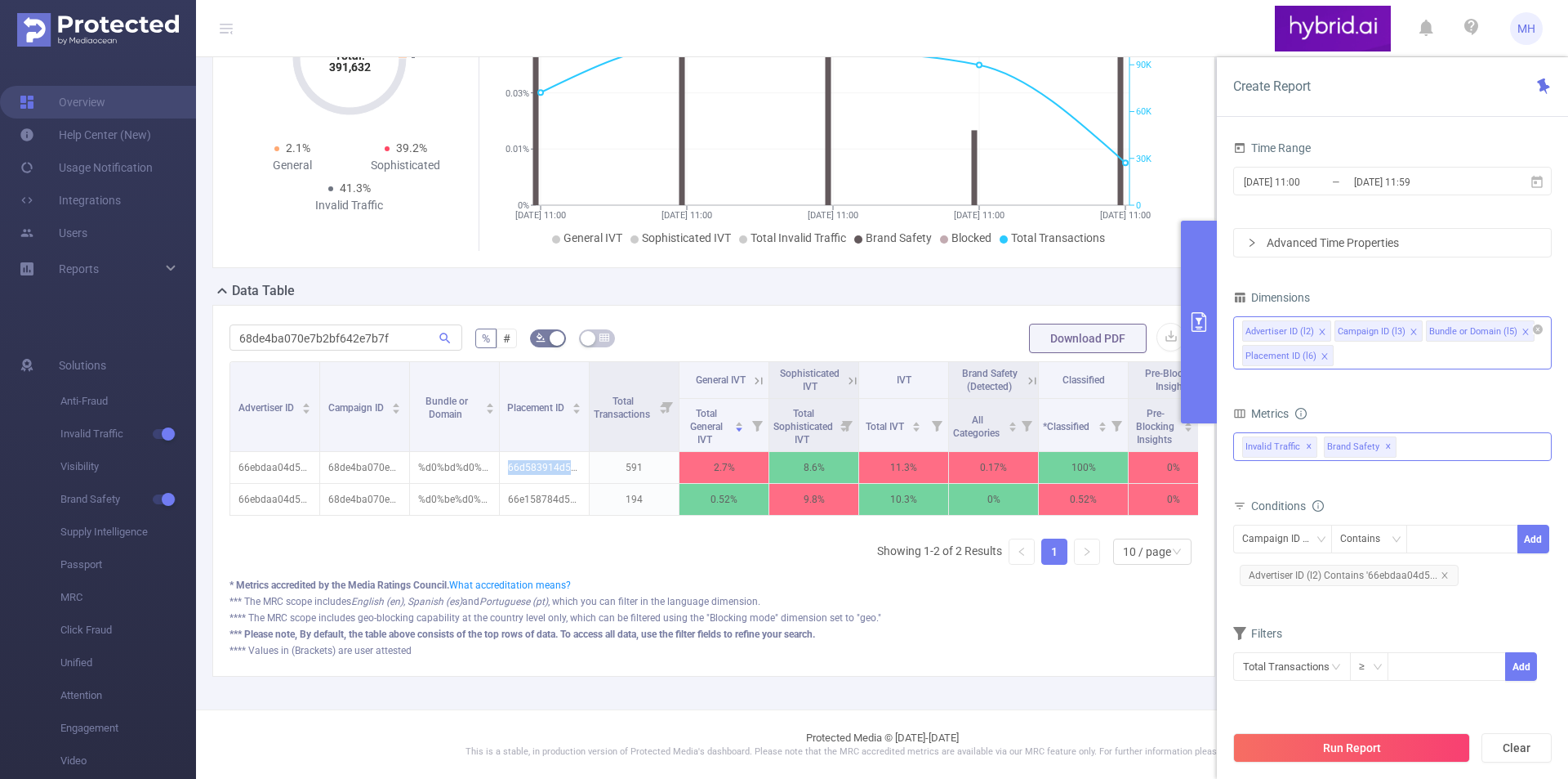
click at [1401, 451] on div "Invalid Traffic ✕ Brand Safety ✕" at bounding box center [1392, 447] width 319 height 29
click at [1148, 597] on div "*** The MRC scope includes English (en), Spanish (es) and Portuguese (pt) , whi…" at bounding box center [714, 601] width 969 height 14
